Goal: Task Accomplishment & Management: Manage account settings

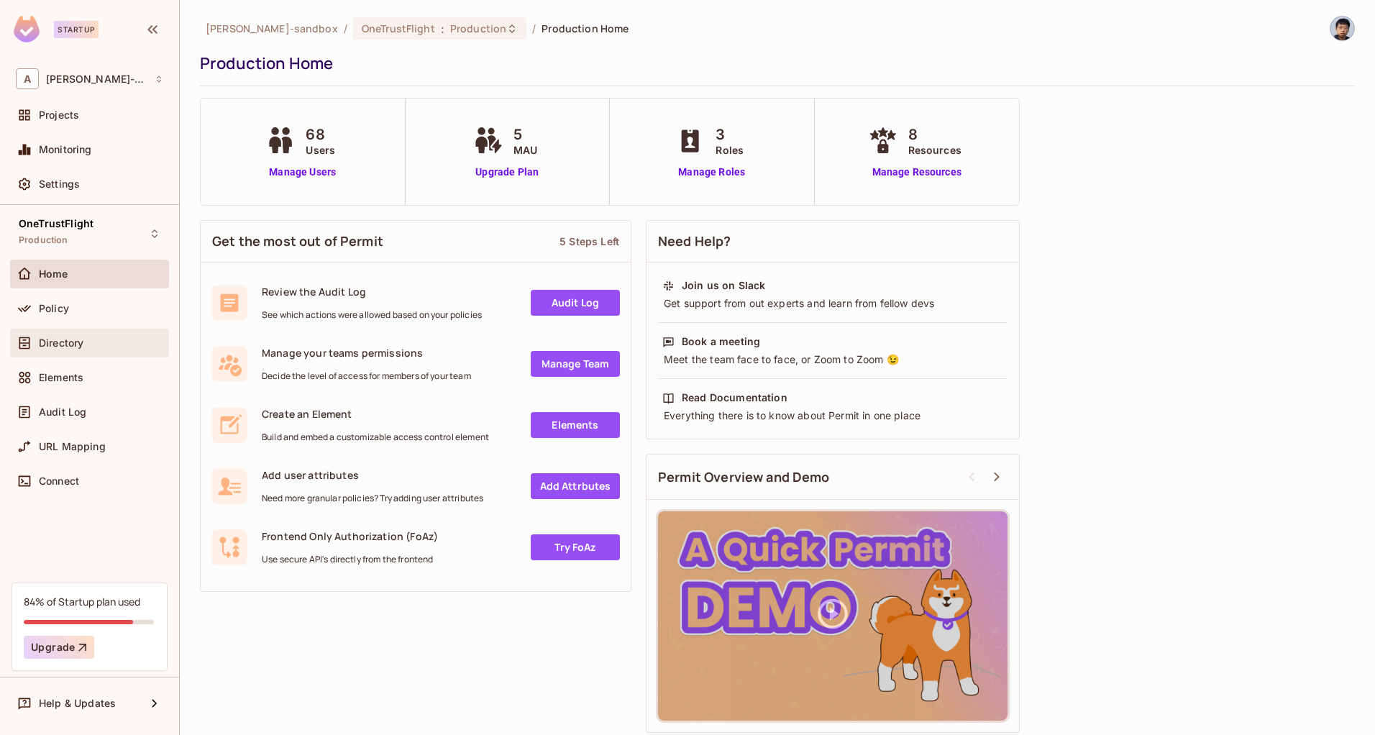
click at [76, 349] on div "Directory" at bounding box center [89, 342] width 147 height 17
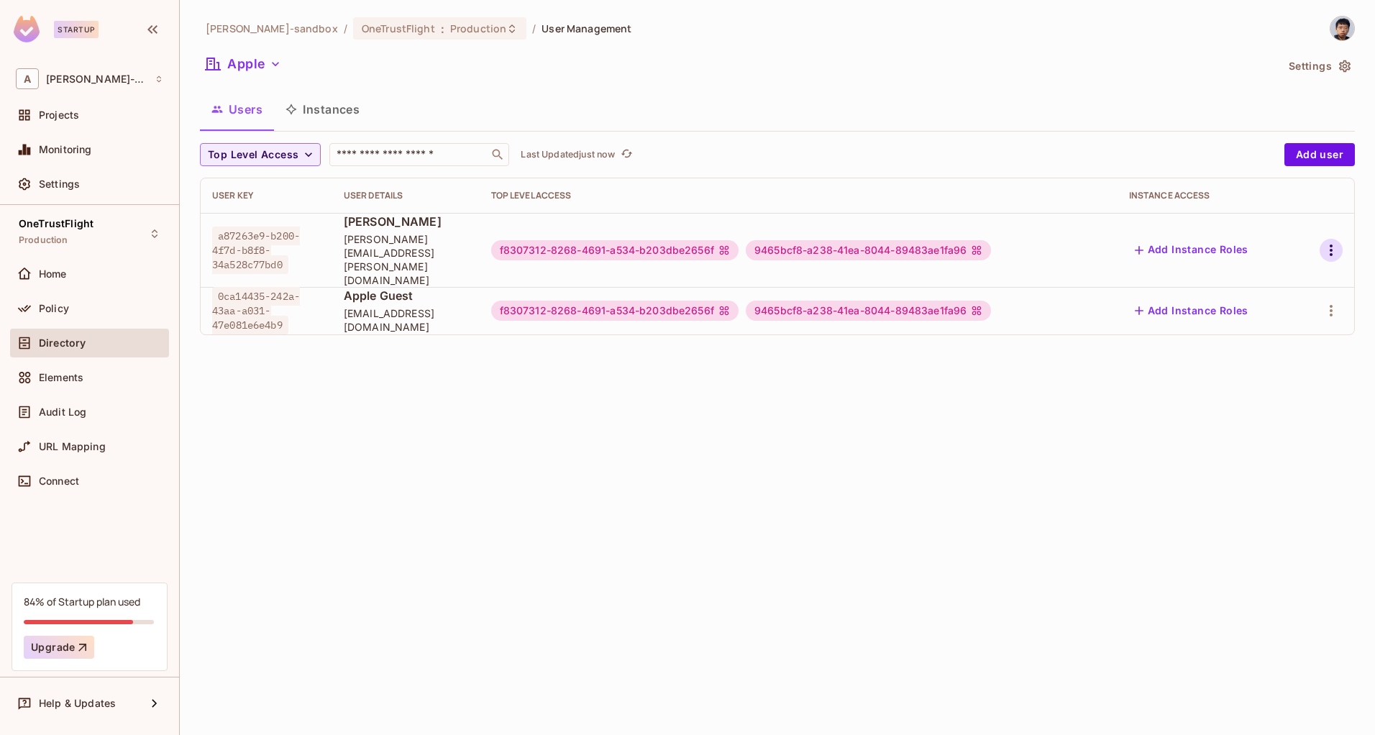
click at [1332, 244] on icon "button" at bounding box center [1331, 250] width 3 height 12
click at [1268, 298] on div "Edit Attributes" at bounding box center [1280, 301] width 71 height 14
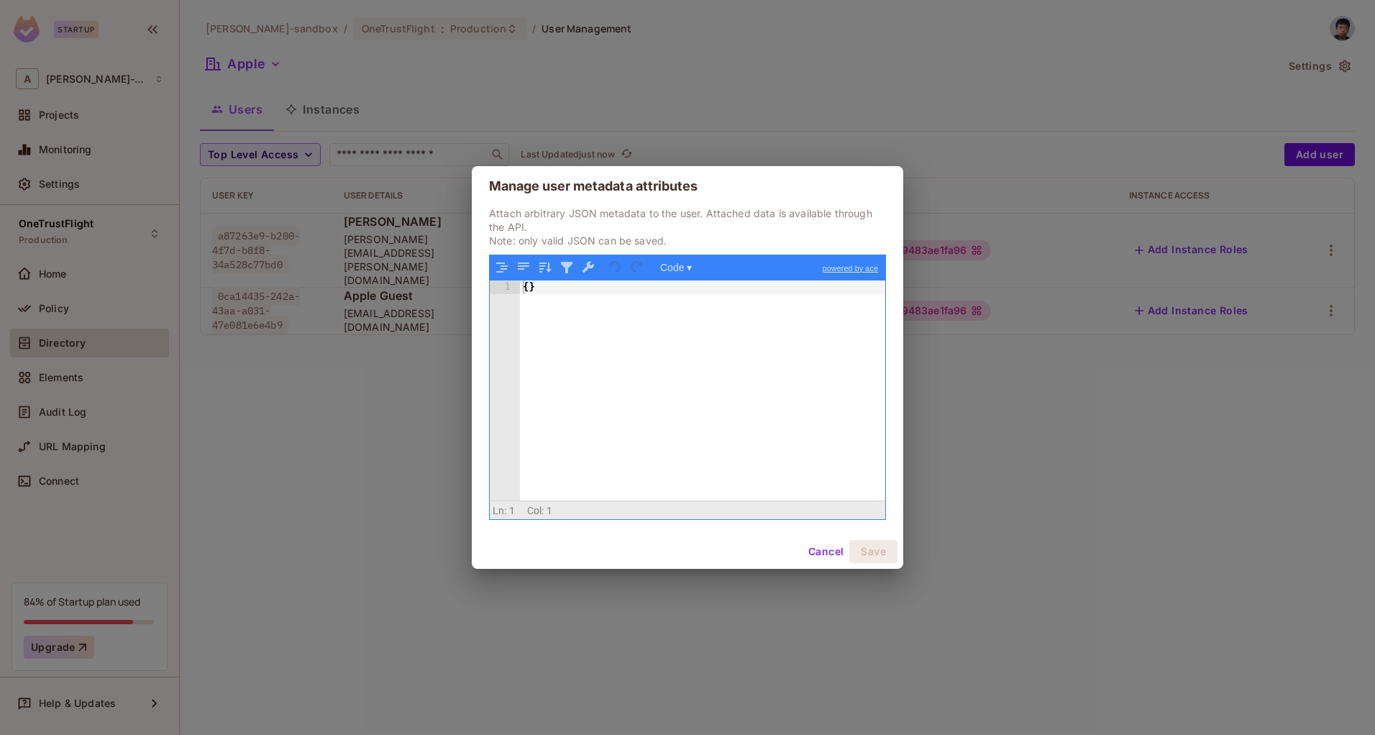
click at [840, 549] on button "Cancel" at bounding box center [825, 551] width 47 height 23
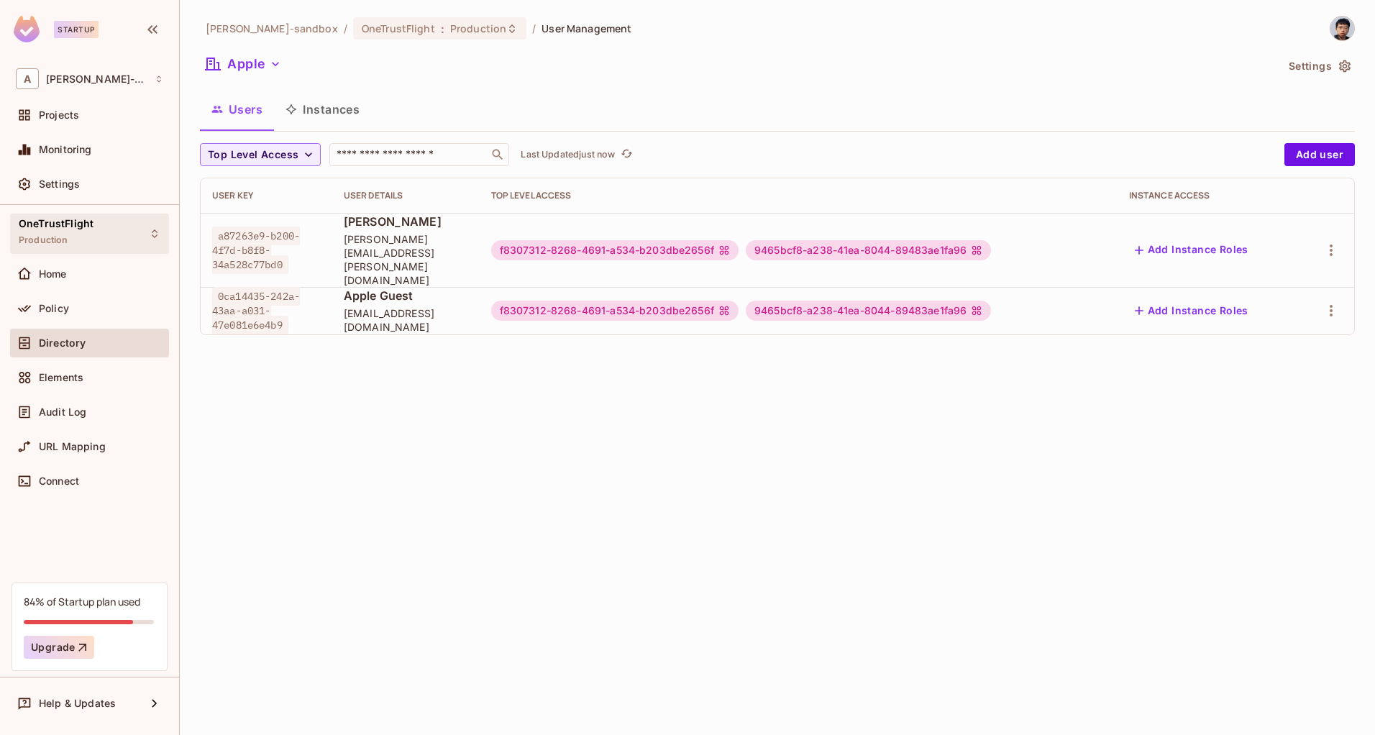
click at [91, 229] on span "OneTrustFlight" at bounding box center [56, 224] width 75 height 12
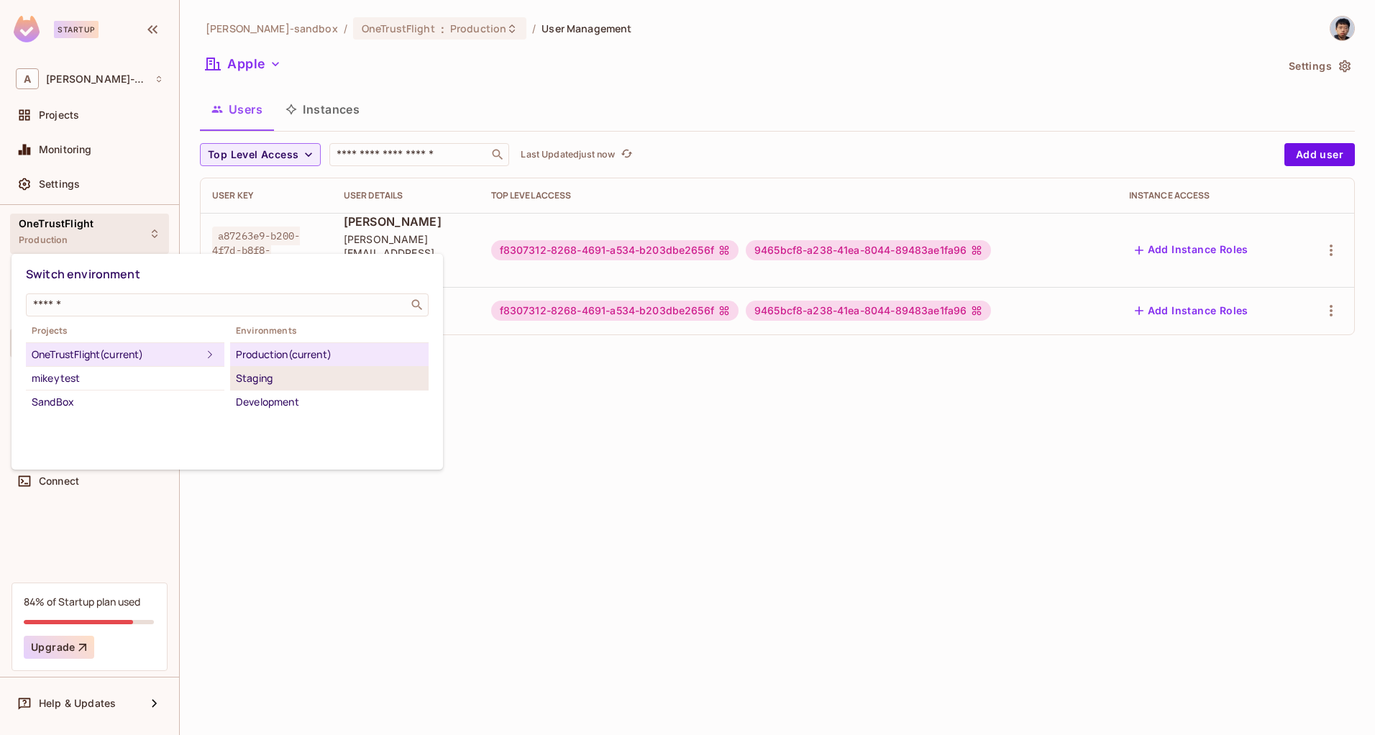
click at [284, 382] on div "Staging" at bounding box center [329, 378] width 187 height 17
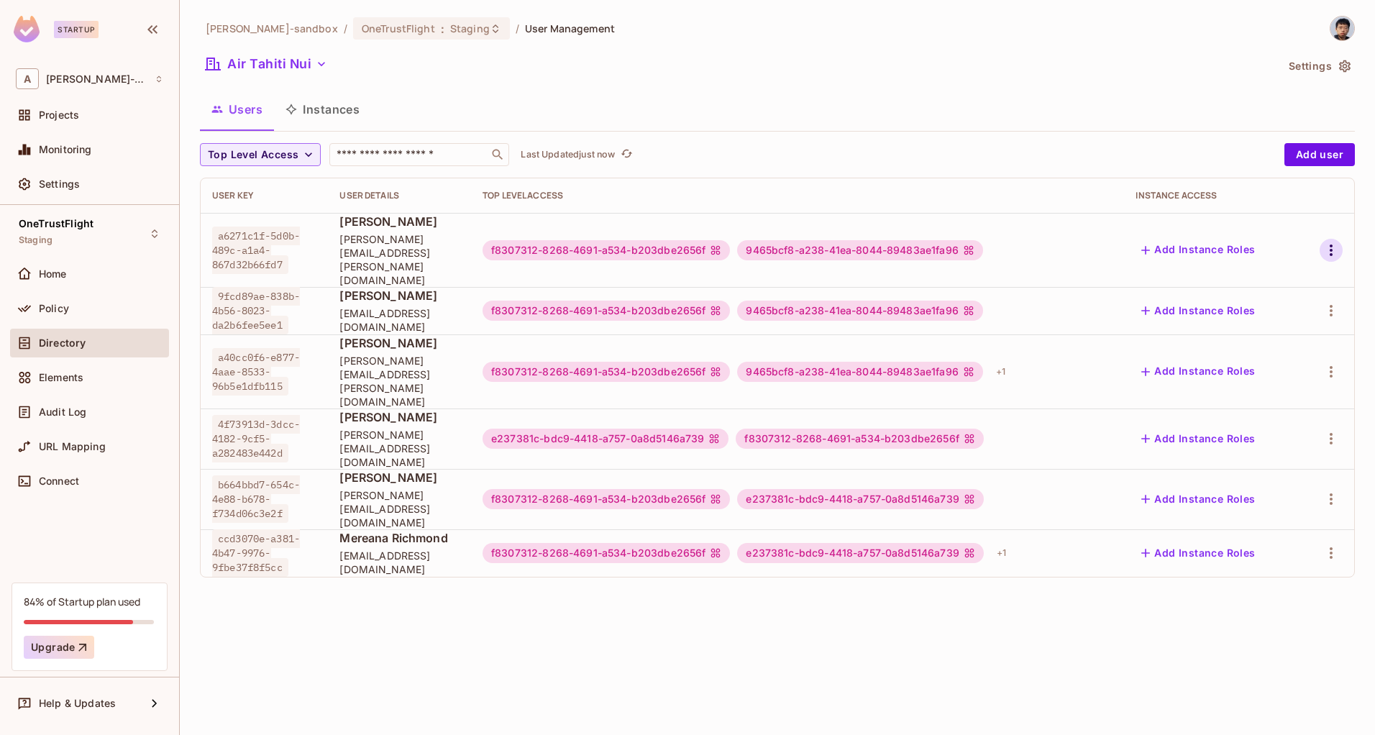
click at [1332, 244] on icon "button" at bounding box center [1331, 250] width 3 height 12
click at [1283, 297] on div "Edit Attributes" at bounding box center [1280, 301] width 71 height 14
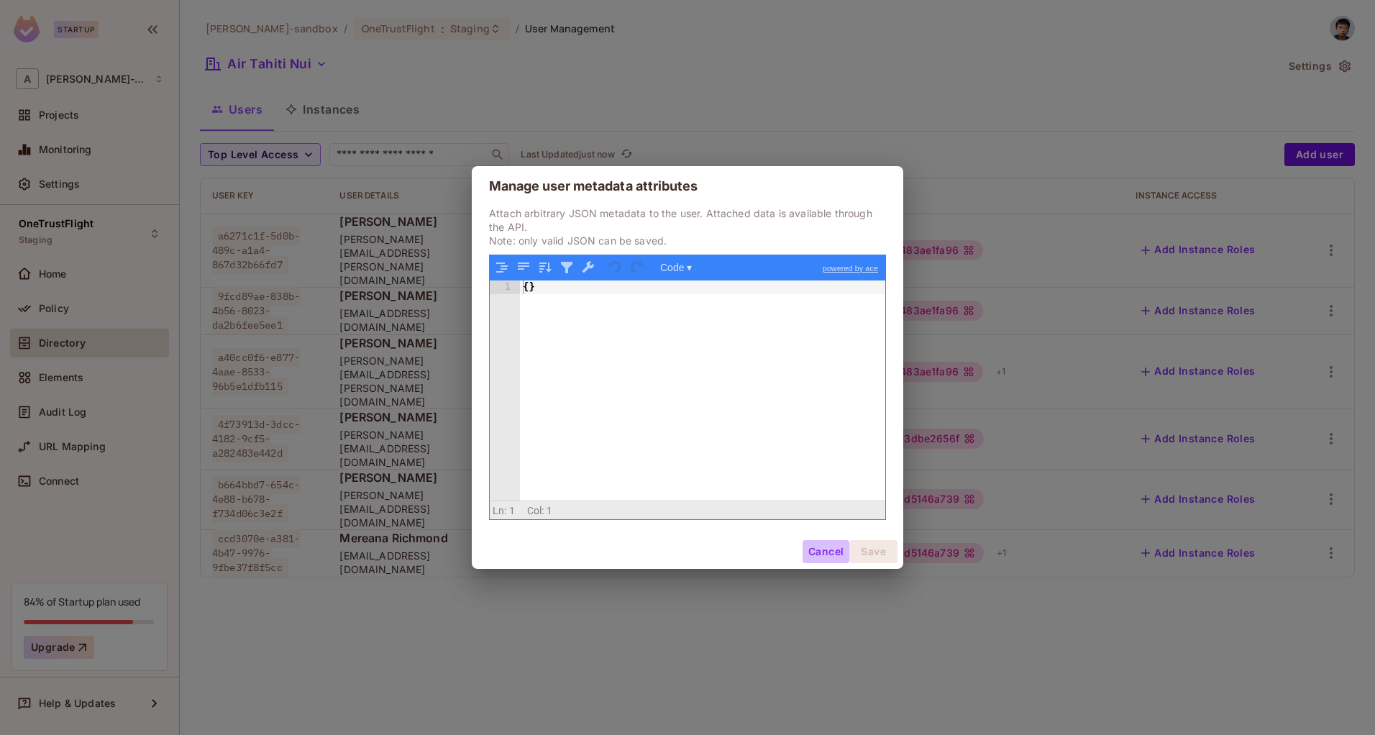
click at [827, 552] on button "Cancel" at bounding box center [825, 551] width 47 height 23
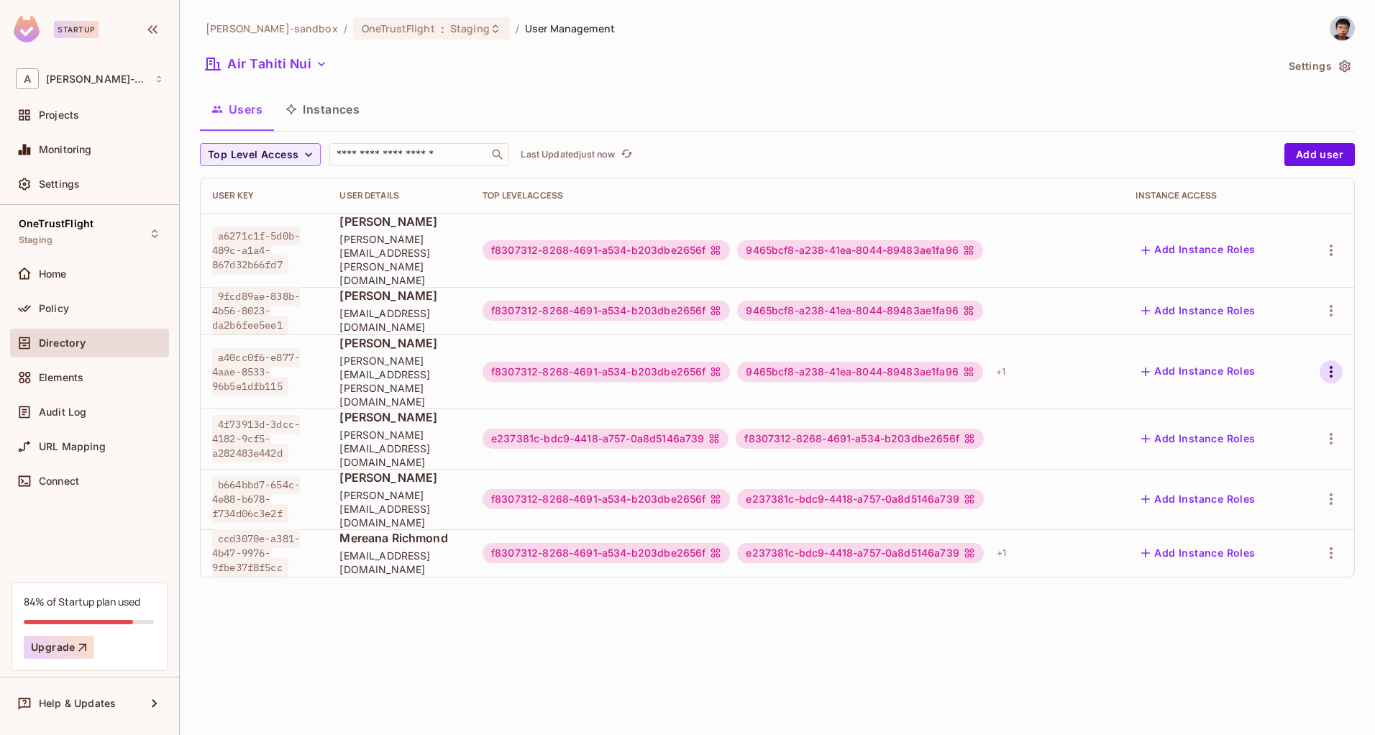
click at [1327, 363] on icon "button" at bounding box center [1330, 371] width 17 height 17
click at [1281, 391] on div "Edit Attributes" at bounding box center [1280, 396] width 71 height 14
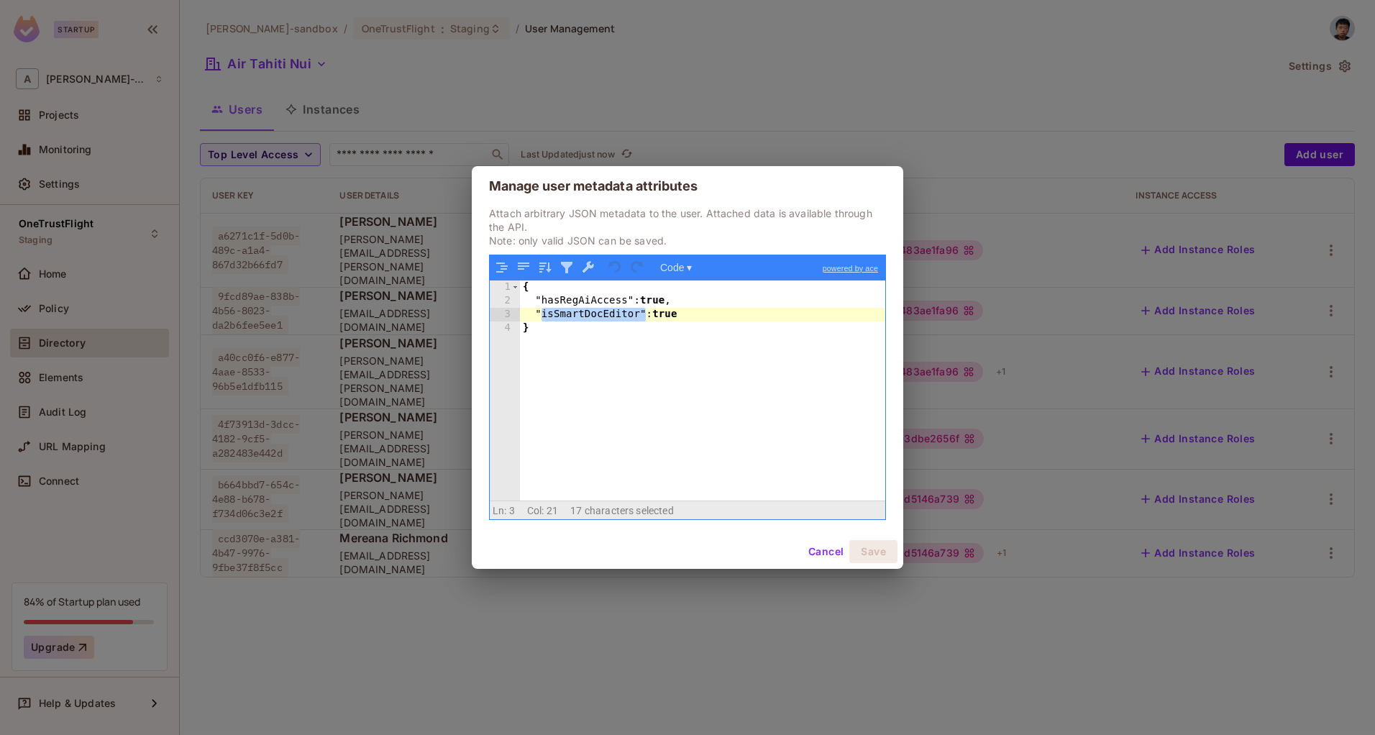
drag, startPoint x: 541, startPoint y: 318, endPoint x: 648, endPoint y: 316, distance: 107.2
click at [648, 316] on div "{ "hasRegAiAccess" : true , "isSmartDocEditor" : true }" at bounding box center [702, 404] width 365 height 248
drag, startPoint x: 544, startPoint y: 301, endPoint x: 628, endPoint y: 301, distance: 84.1
click at [631, 301] on div "{ "hasRegAiAccess" : true , "isSmartDocEditor" : true }" at bounding box center [702, 404] width 365 height 248
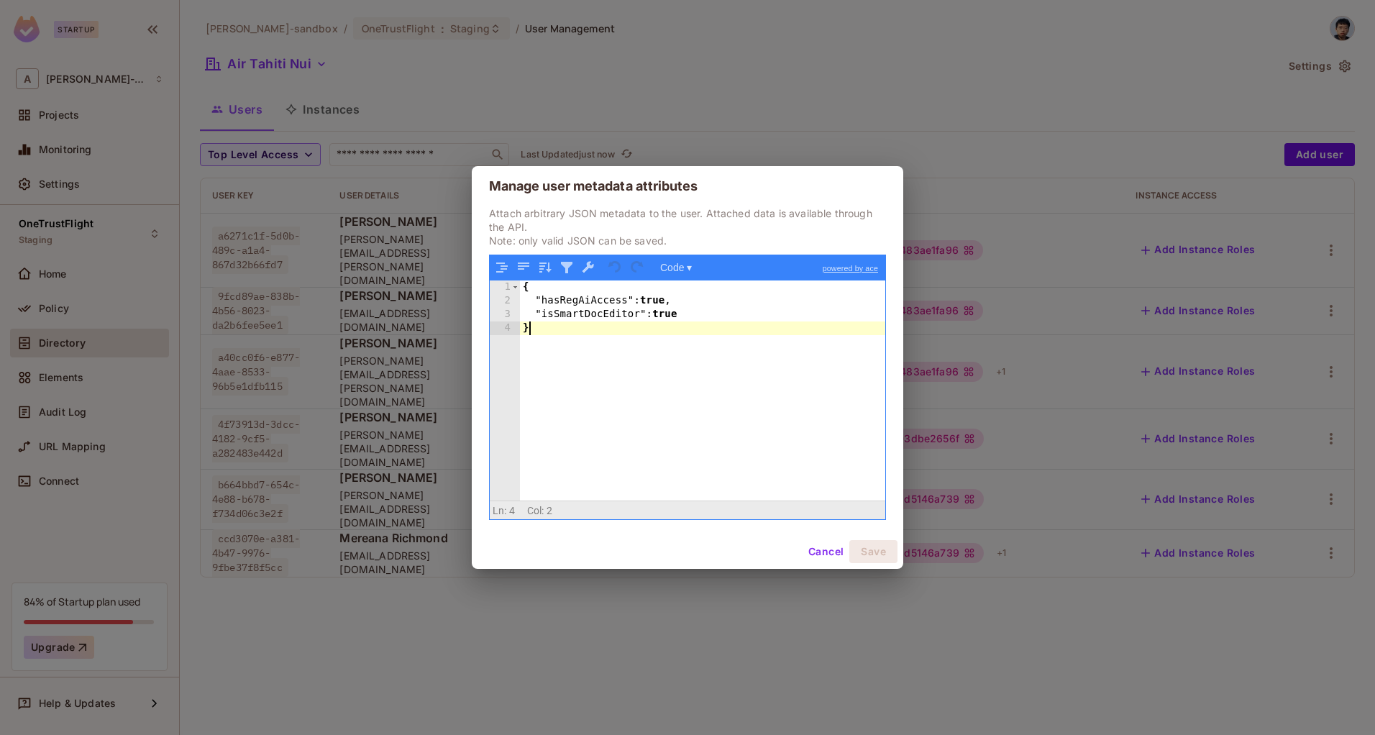
click at [593, 363] on div "{ "hasRegAiAccess" : true , "isSmartDocEditor" : true }" at bounding box center [702, 404] width 365 height 248
click at [818, 549] on button "Cancel" at bounding box center [825, 551] width 47 height 23
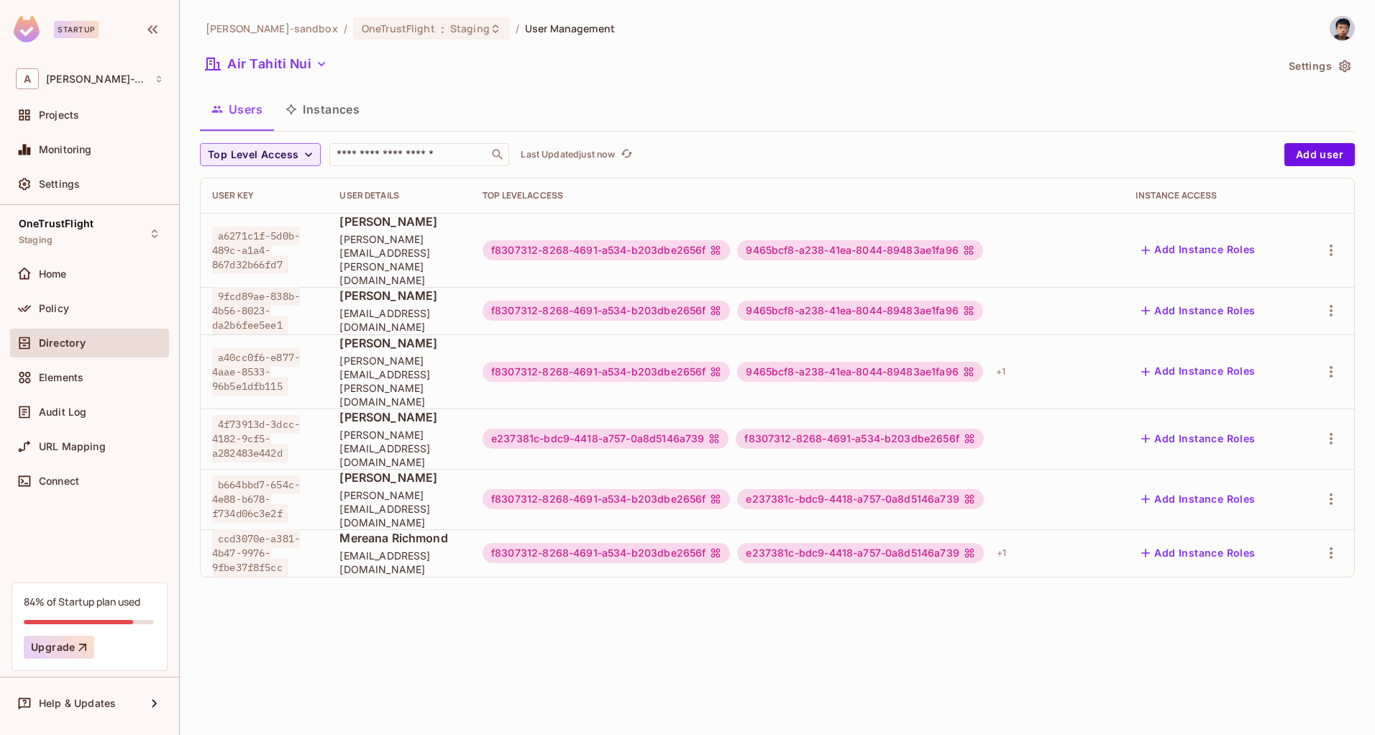
click at [434, 111] on div "Users Instances" at bounding box center [777, 109] width 1155 height 36
click at [105, 308] on div "Policy" at bounding box center [101, 309] width 124 height 12
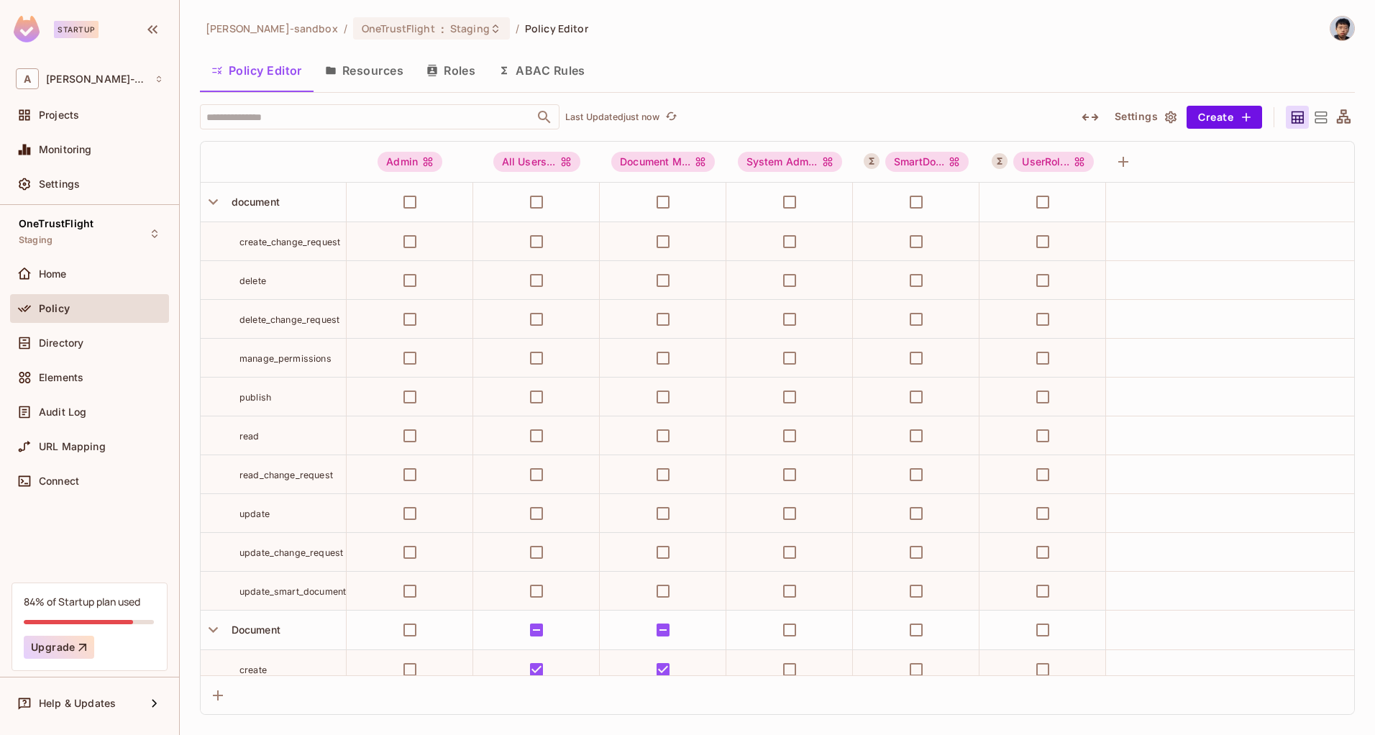
click at [539, 76] on button "ABAC Rules" at bounding box center [542, 70] width 110 height 36
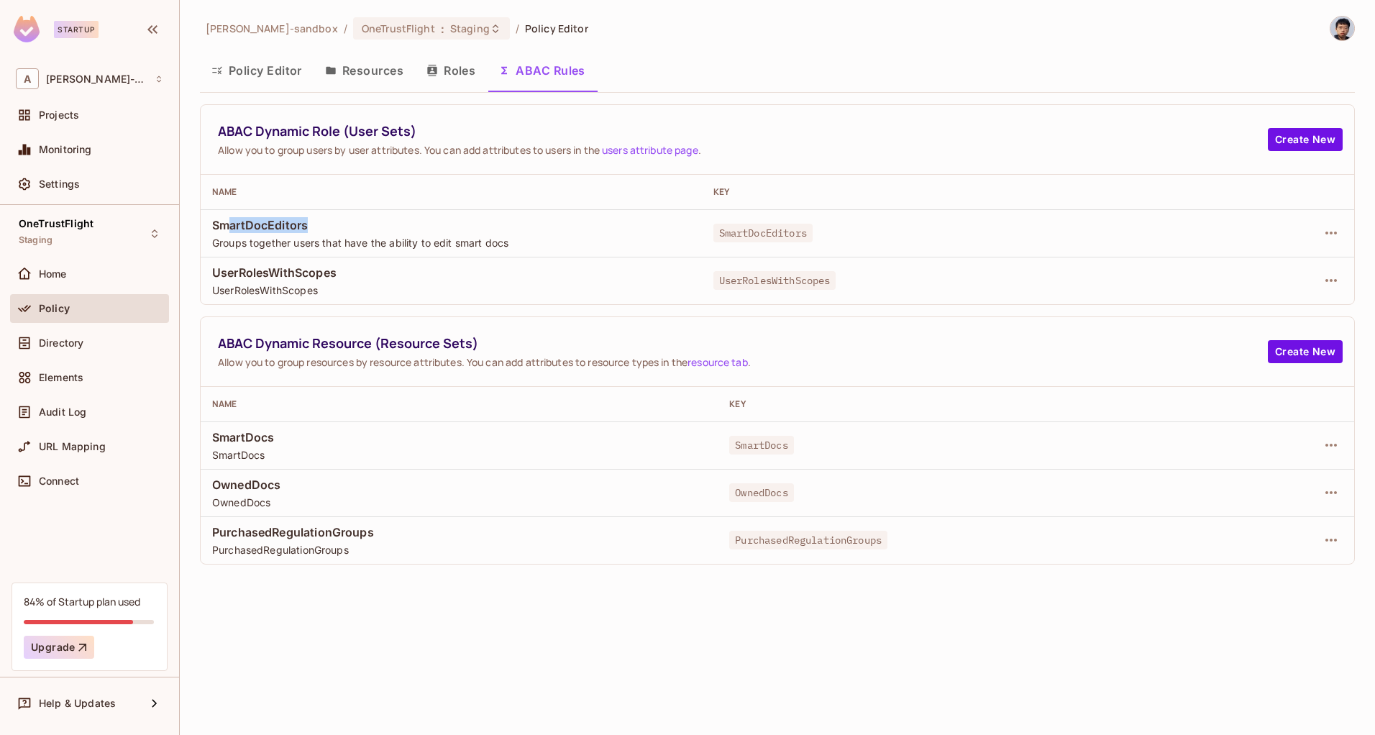
drag, startPoint x: 230, startPoint y: 230, endPoint x: 331, endPoint y: 225, distance: 101.5
click at [330, 225] on span "SmartDocEditors" at bounding box center [451, 225] width 478 height 16
click at [541, 206] on th "Name" at bounding box center [451, 192] width 501 height 35
click at [394, 303] on td "UserRolesWithScopes UserRolesWithScopes" at bounding box center [451, 280] width 501 height 47
click at [244, 70] on button "Policy Editor" at bounding box center [257, 70] width 114 height 36
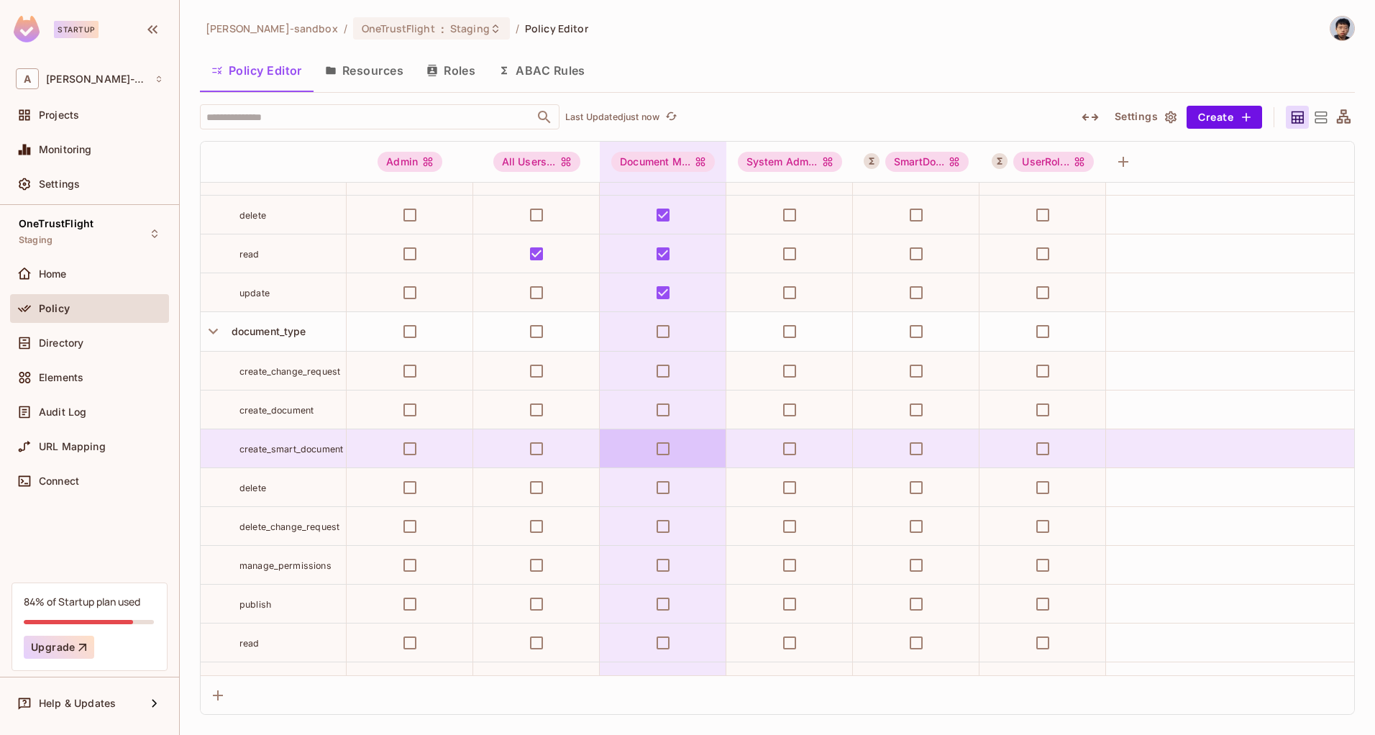
scroll to position [651, 0]
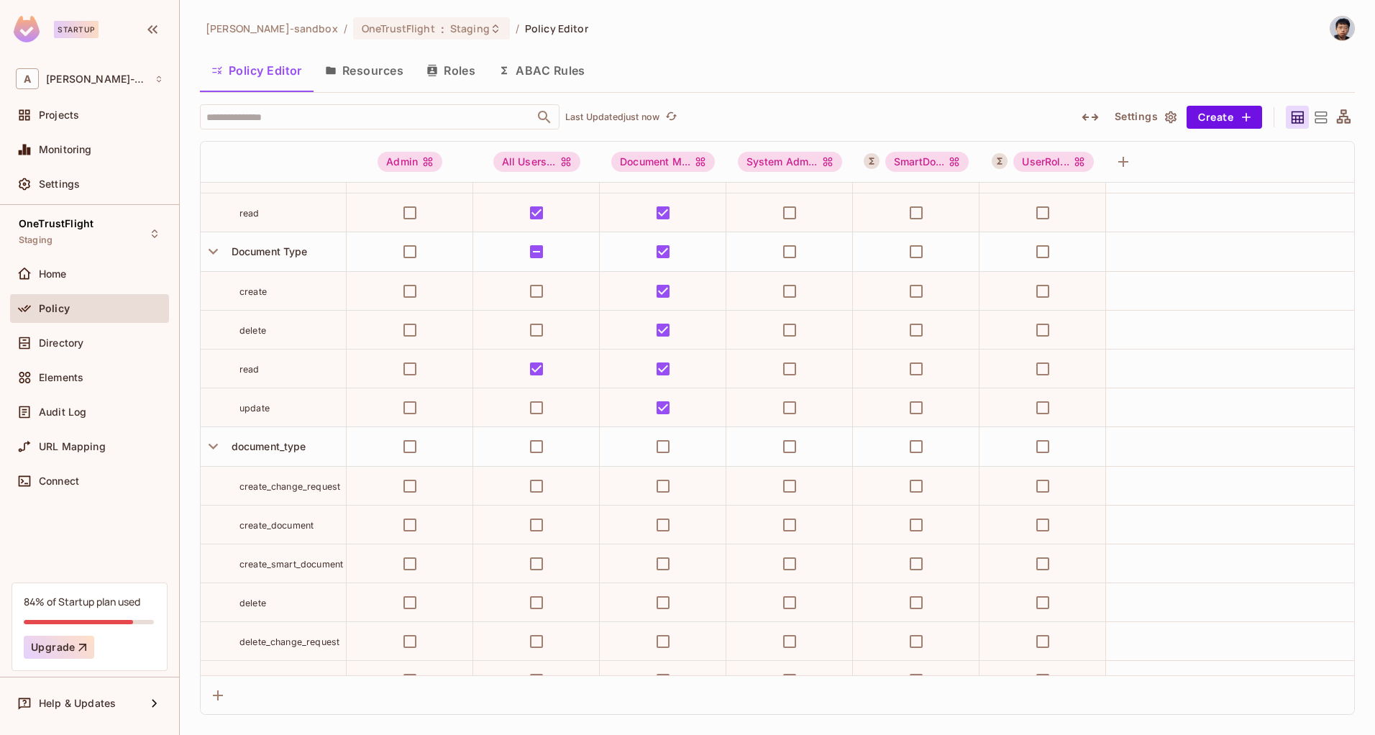
click at [554, 68] on button "ABAC Rules" at bounding box center [542, 70] width 110 height 36
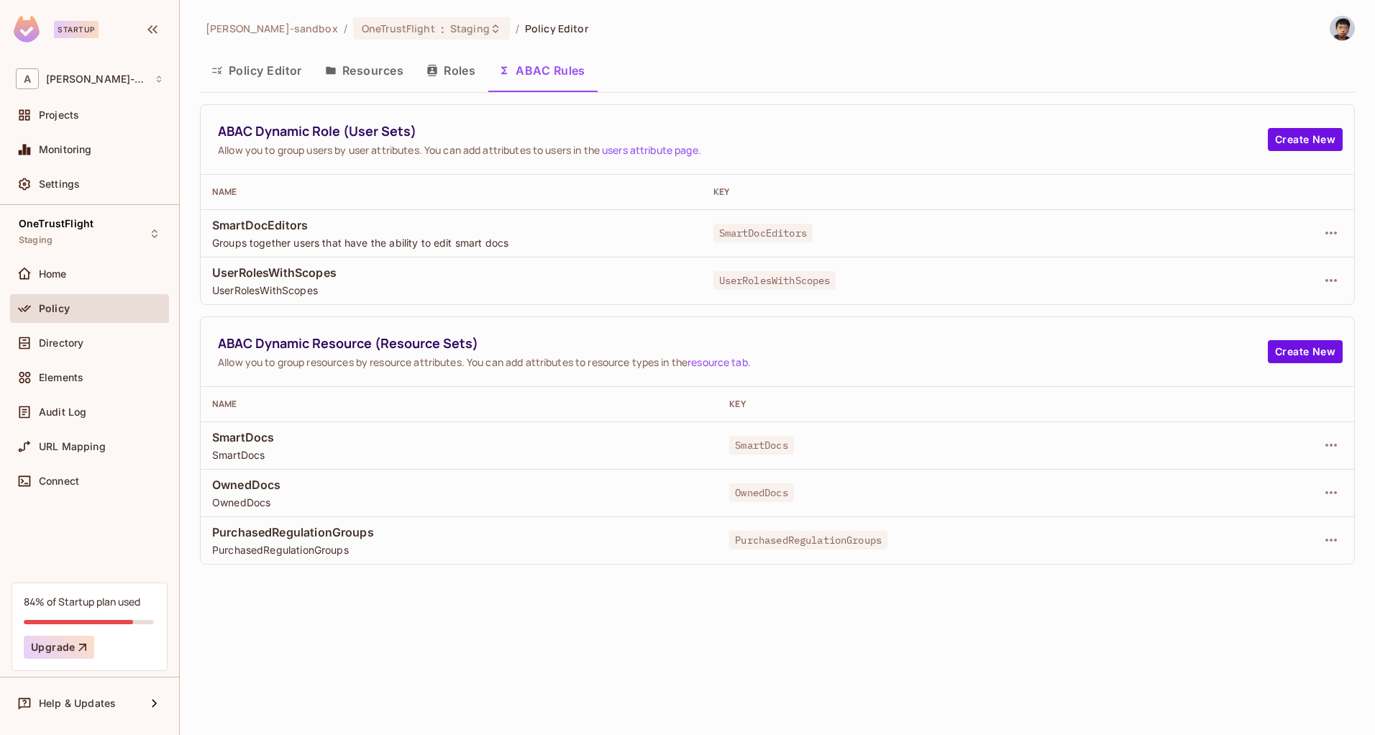
click at [243, 76] on button "Policy Editor" at bounding box center [257, 70] width 114 height 36
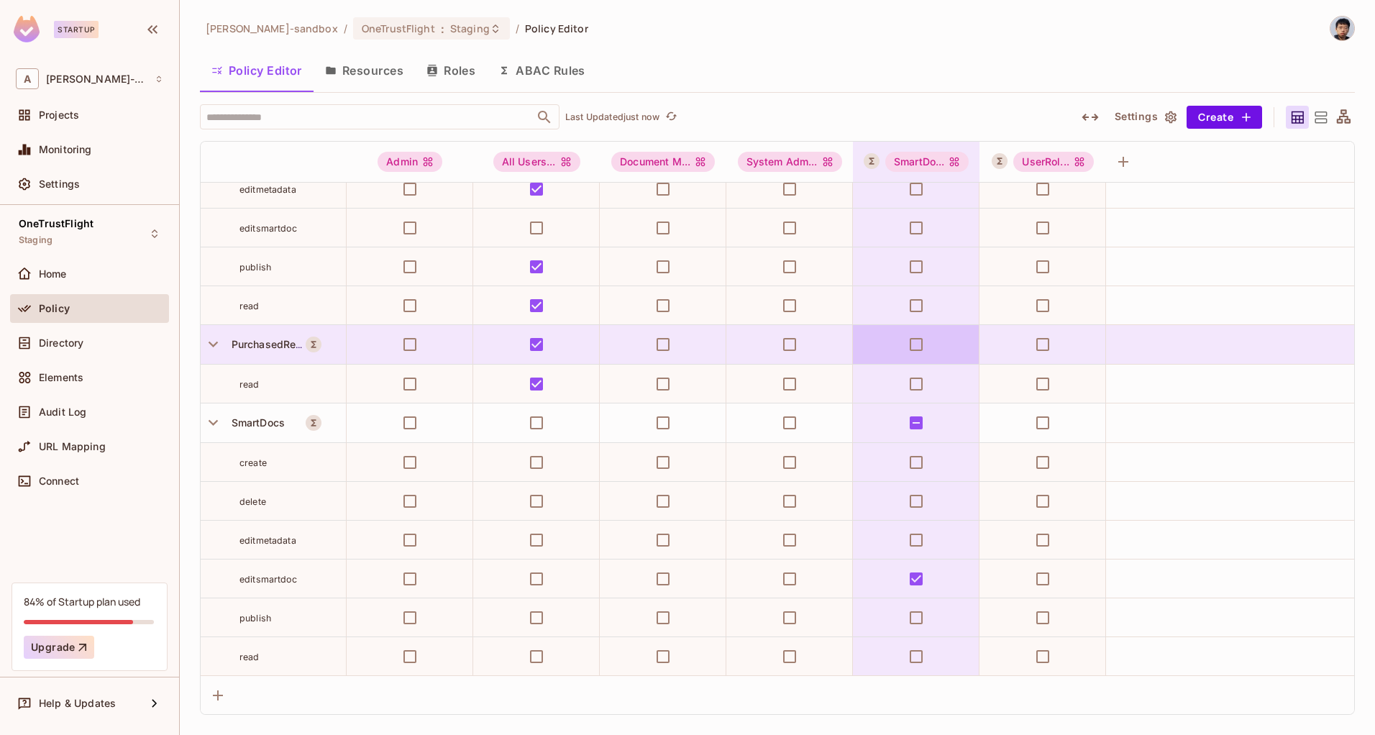
scroll to position [2469, 0]
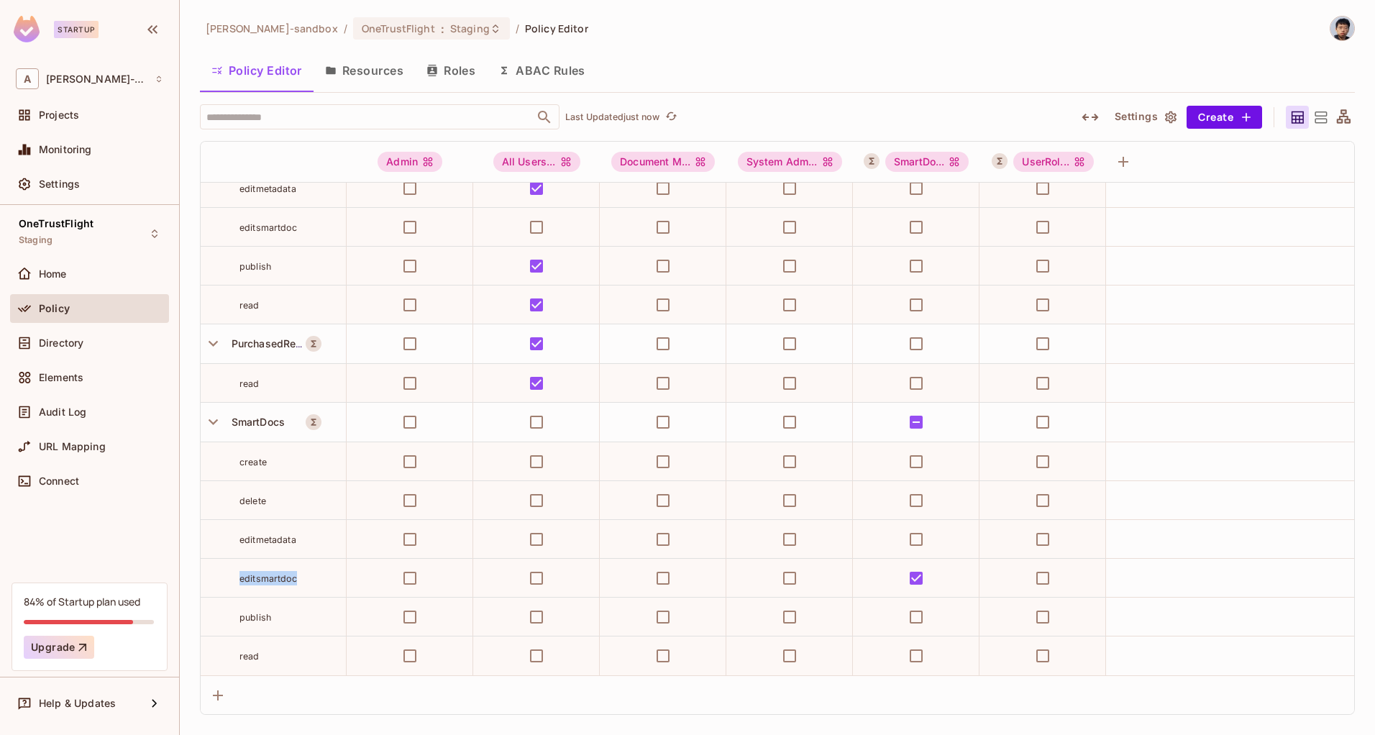
drag, startPoint x: 251, startPoint y: 581, endPoint x: 303, endPoint y: 582, distance: 52.5
click at [303, 582] on div "editsmartdoc" at bounding box center [273, 578] width 145 height 14
click at [250, 589] on td "editsmartdoc" at bounding box center [274, 578] width 146 height 39
drag, startPoint x: 247, startPoint y: 582, endPoint x: 302, endPoint y: 585, distance: 55.4
click at [302, 585] on td "editsmartdoc" at bounding box center [274, 578] width 146 height 39
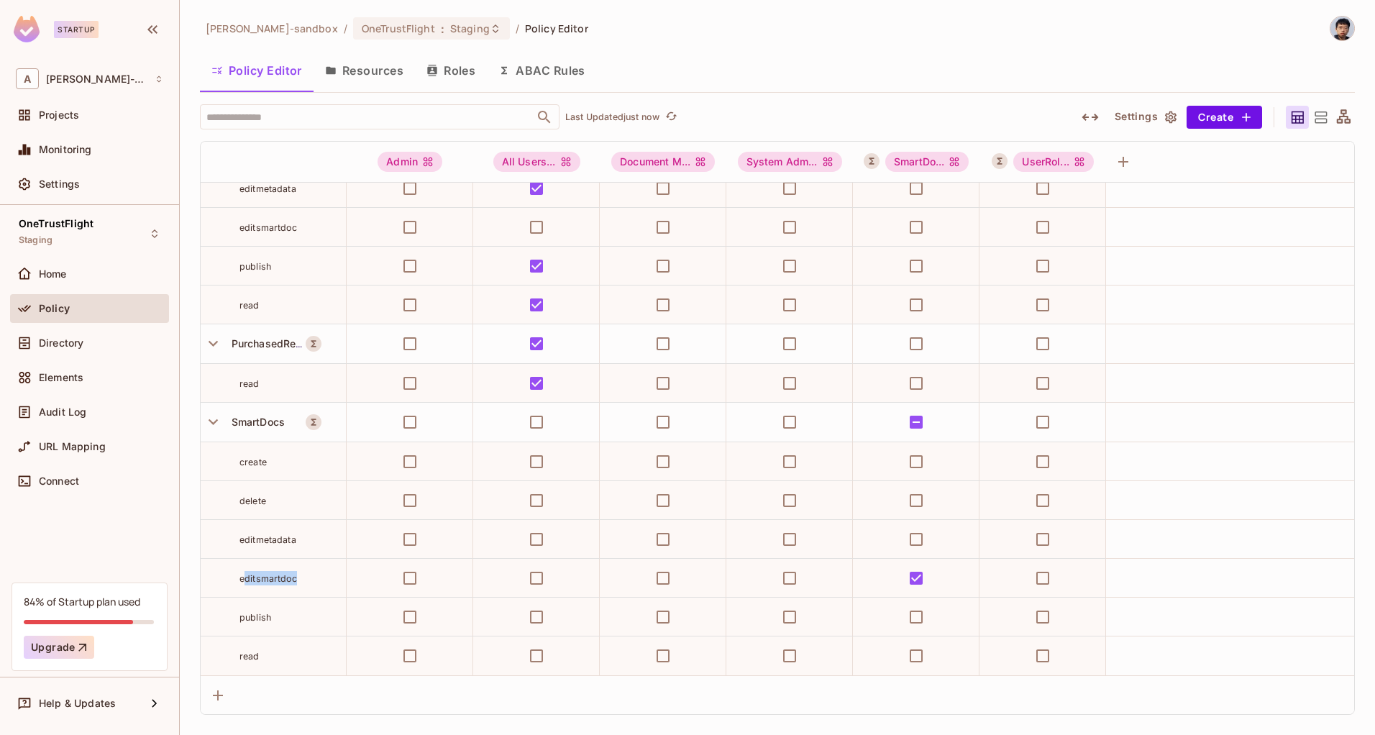
click at [278, 581] on span "editsmartdoc" at bounding box center [268, 578] width 58 height 11
click at [242, 587] on td "editsmartdoc" at bounding box center [274, 578] width 146 height 39
drag, startPoint x: 235, startPoint y: 585, endPoint x: 306, endPoint y: 580, distance: 71.4
click at [306, 580] on div "editsmartdoc" at bounding box center [273, 578] width 145 height 14
click at [253, 589] on td "editsmartdoc" at bounding box center [274, 578] width 146 height 39
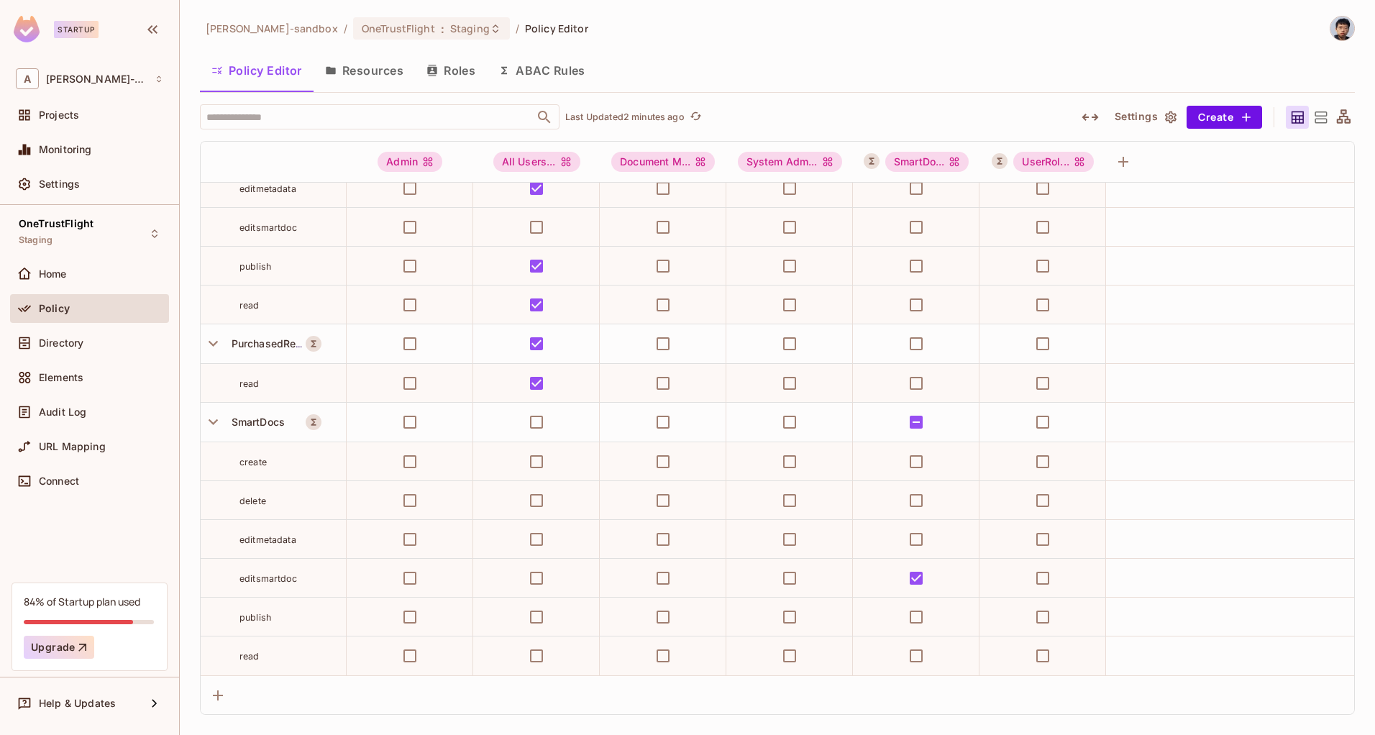
click at [952, 45] on div "alex-trustflight-sandbox / OneTrustFlight : Staging / Policy Editor Policy Edit…" at bounding box center [777, 365] width 1155 height 699
click at [740, 34] on div "alex-trustflight-sandbox / OneTrustFlight : Staging / Policy Editor" at bounding box center [777, 28] width 1155 height 25
click at [726, 13] on div "alex-trustflight-sandbox / OneTrustFlight : Staging / Policy Editor Policy Edit…" at bounding box center [777, 367] width 1195 height 735
click at [737, 45] on div "alex-trustflight-sandbox / OneTrustFlight : Staging / Policy Editor Policy Edit…" at bounding box center [777, 365] width 1155 height 699
click at [759, 62] on div "Policy Editor Resources Roles ABAC Rules" at bounding box center [777, 70] width 1155 height 36
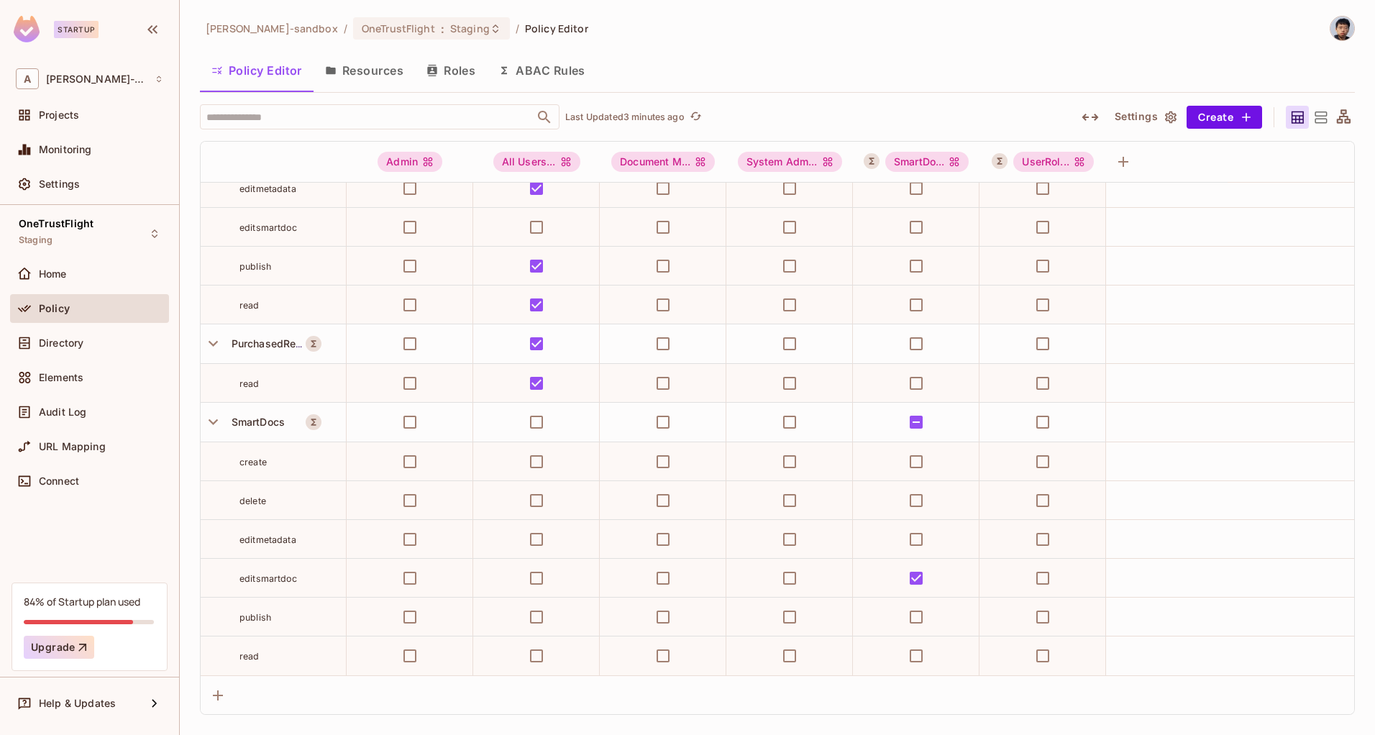
click at [626, 47] on div "alex-trustflight-sandbox / OneTrustFlight : Staging / Policy Editor Policy Edit…" at bounding box center [777, 365] width 1155 height 699
click at [637, 40] on div "alex-trustflight-sandbox / OneTrustFlight : Staging / Policy Editor" at bounding box center [777, 28] width 1155 height 25
click at [704, 22] on div "alex-trustflight-sandbox / OneTrustFlight : Staging / Policy Editor" at bounding box center [777, 28] width 1155 height 25
click at [686, 38] on div "alex-trustflight-sandbox / OneTrustFlight : Staging / Policy Editor" at bounding box center [777, 28] width 1155 height 25
click at [677, 46] on div "alex-trustflight-sandbox / OneTrustFlight : Staging / Policy Editor Policy Edit…" at bounding box center [777, 365] width 1155 height 699
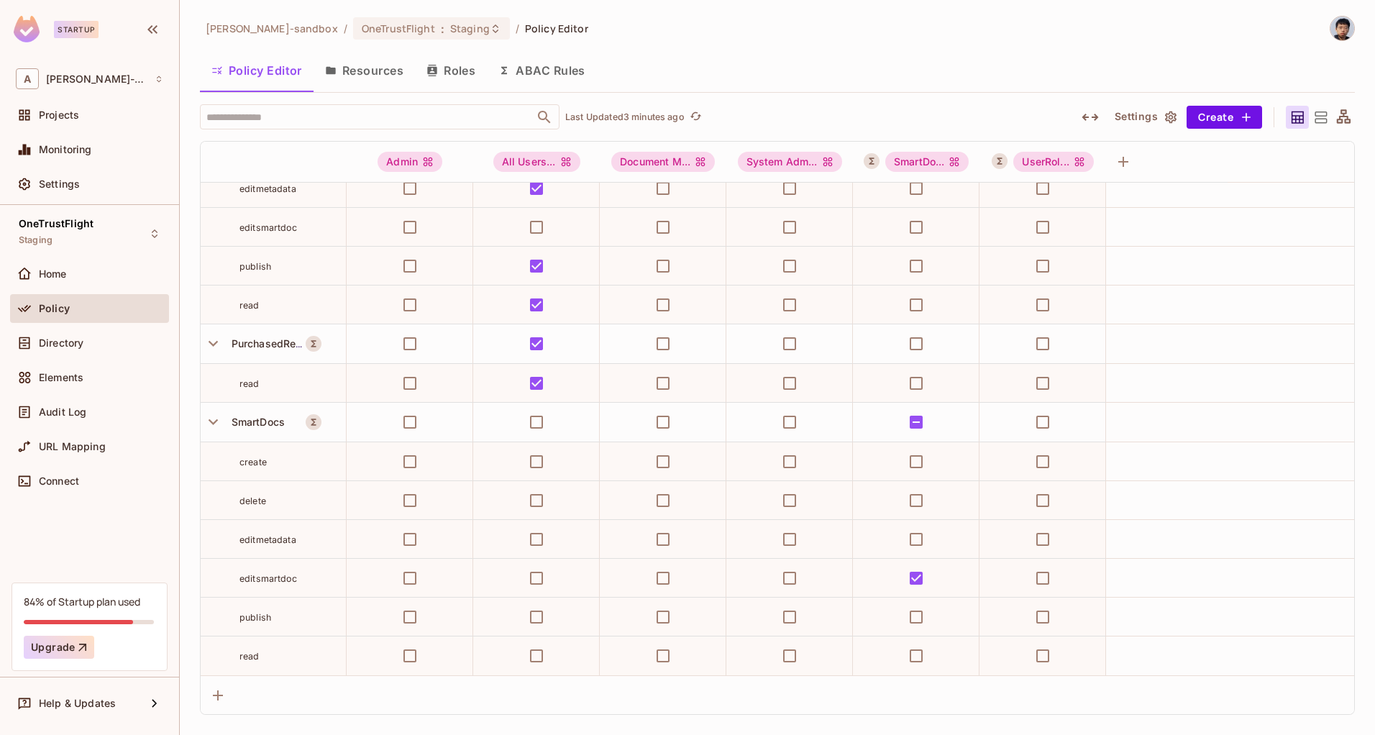
click at [743, 52] on div "Policy Editor Resources Roles ABAC Rules" at bounding box center [777, 70] width 1155 height 36
click at [674, 73] on div "Policy Editor Resources Roles ABAC Rules" at bounding box center [777, 70] width 1155 height 36
click at [723, 49] on div "alex-trustflight-sandbox / OneTrustFlight : Staging / Policy Editor Policy Edit…" at bounding box center [777, 365] width 1155 height 699
click at [671, 49] on div "alex-trustflight-sandbox / OneTrustFlight : Staging / Policy Editor Policy Edit…" at bounding box center [777, 365] width 1155 height 699
click at [111, 349] on div "Directory" at bounding box center [89, 342] width 147 height 17
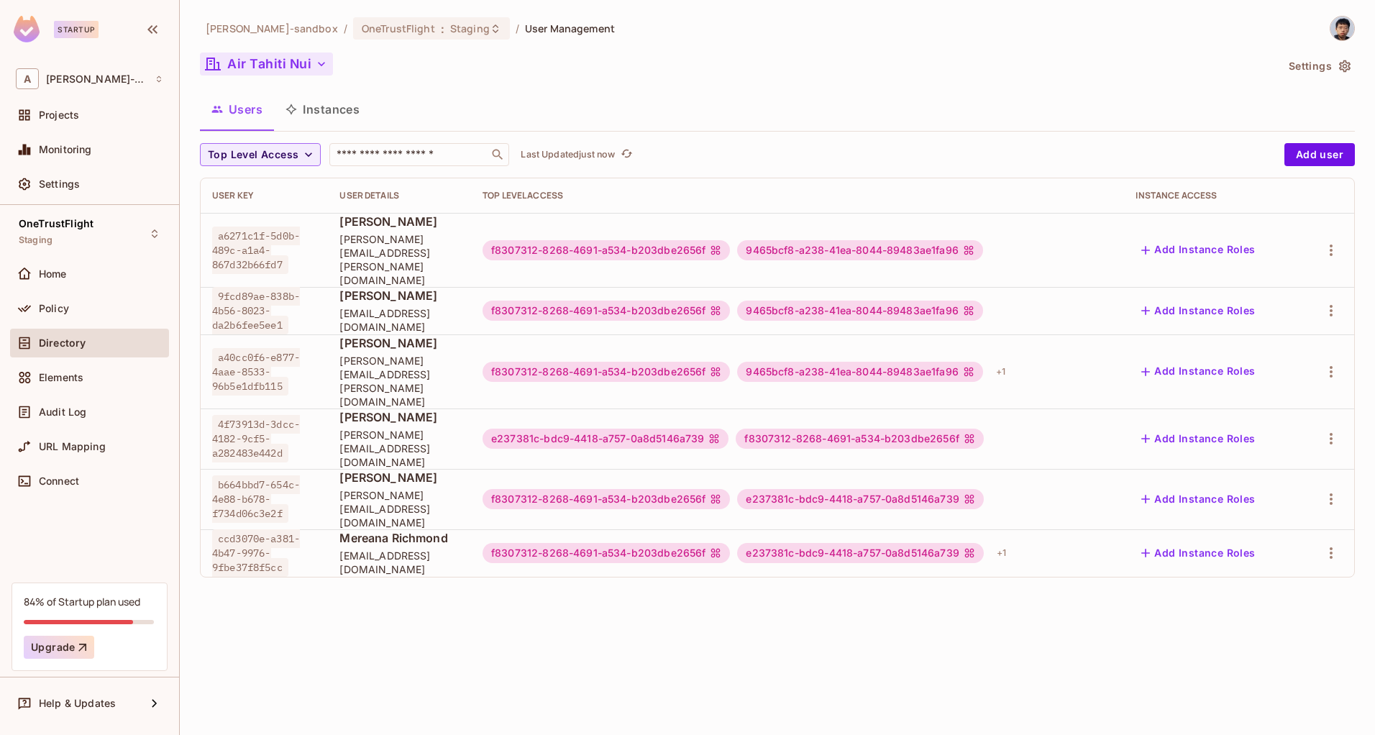
click at [270, 70] on button "Air Tahiti Nui" at bounding box center [266, 63] width 133 height 23
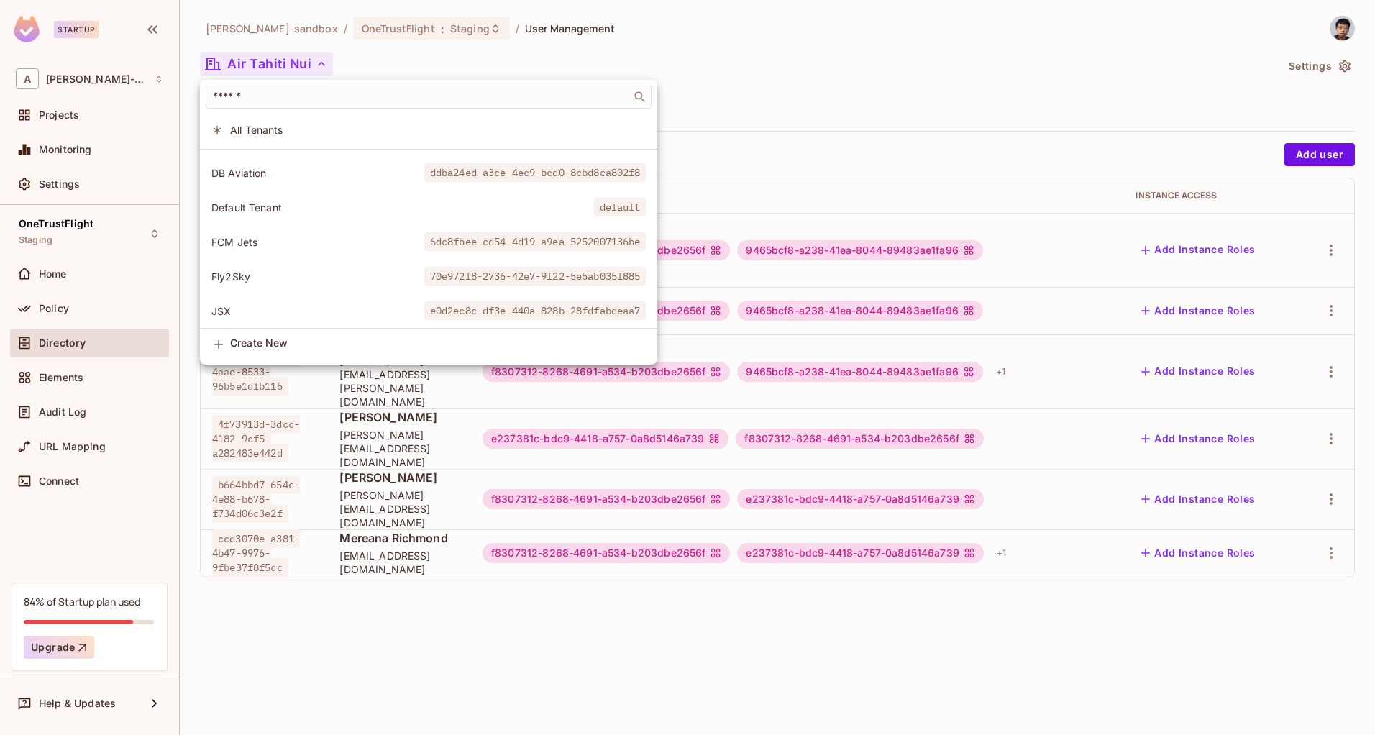
scroll to position [206, 0]
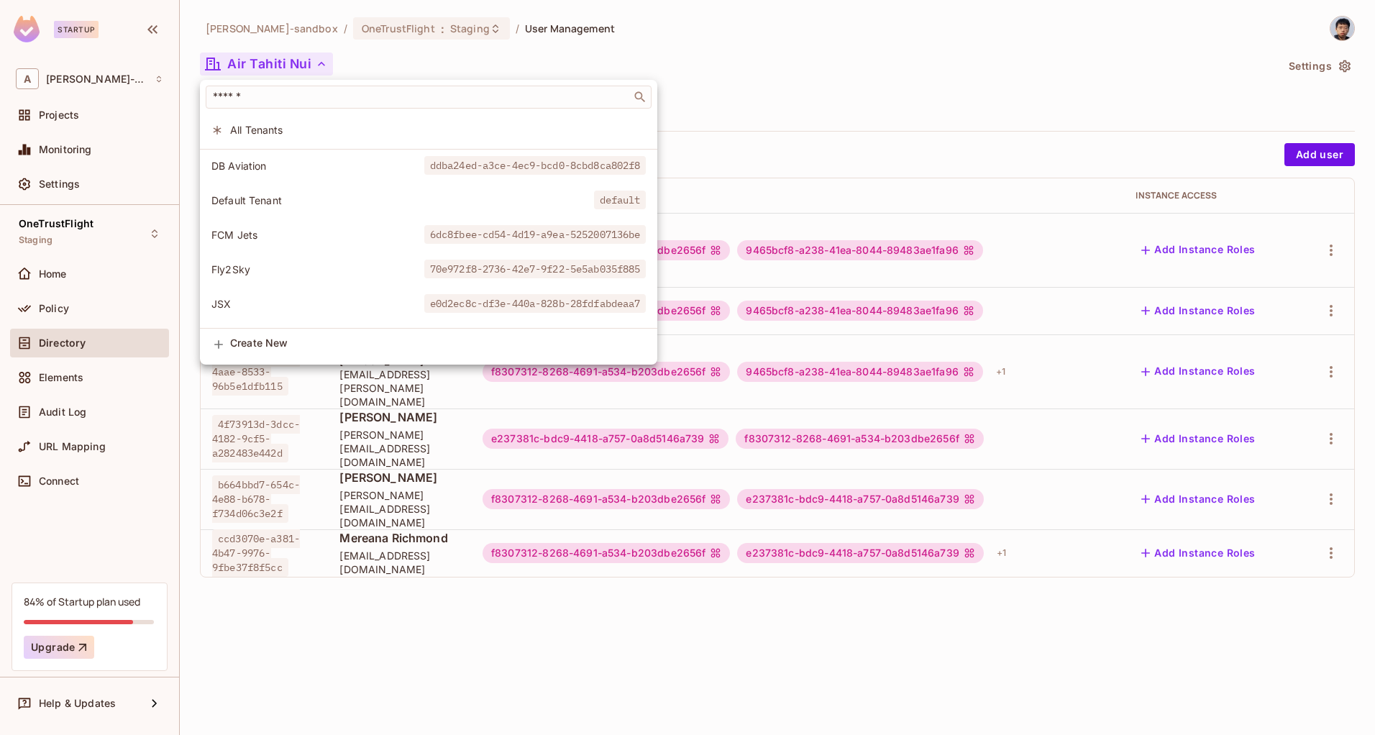
click at [771, 62] on div at bounding box center [687, 367] width 1375 height 735
